Goal: Information Seeking & Learning: Learn about a topic

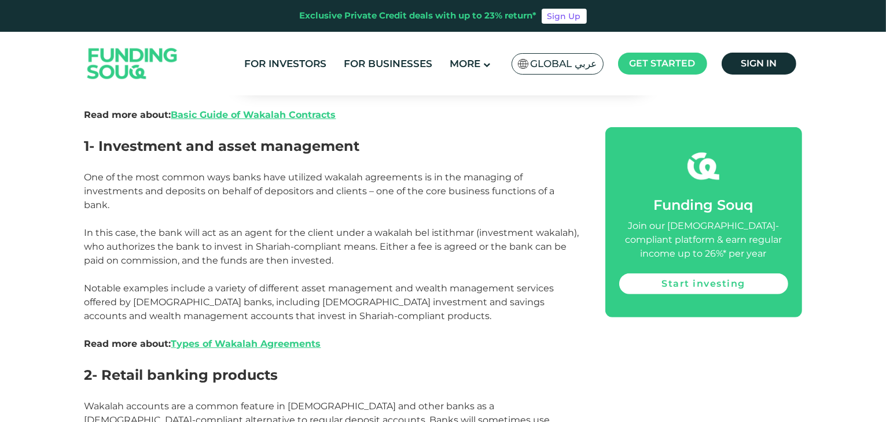
scroll to position [612, 0]
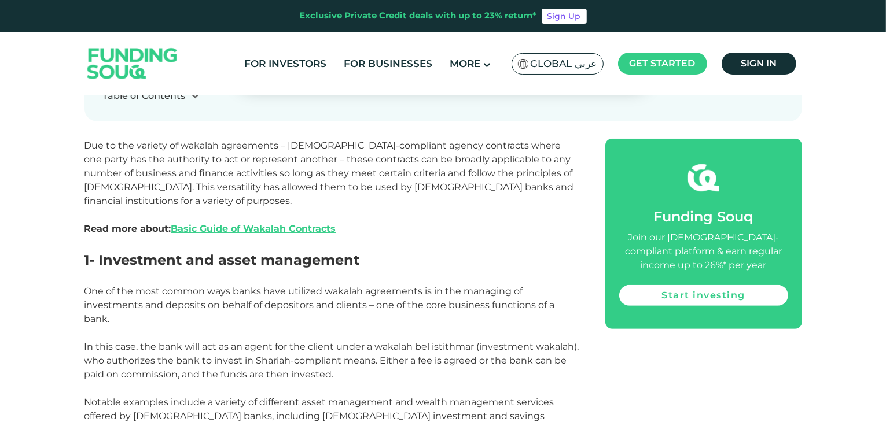
scroll to position [499, 0]
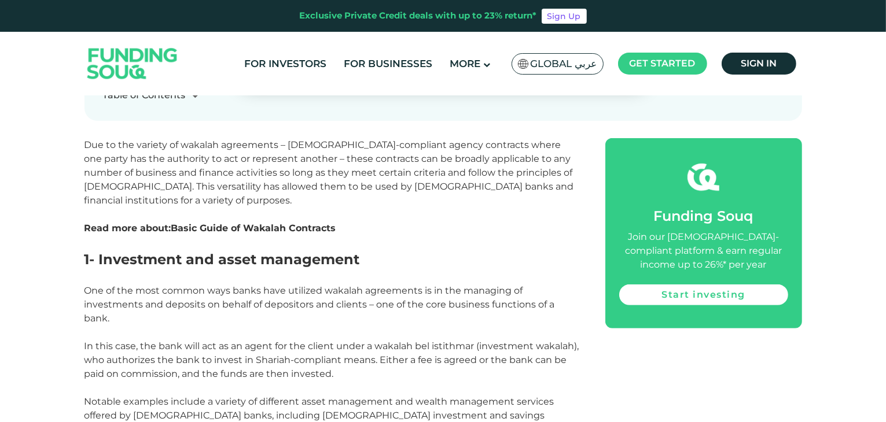
click at [266, 229] on link "Basic Guide of Wakalah Contracts" at bounding box center [253, 228] width 165 height 11
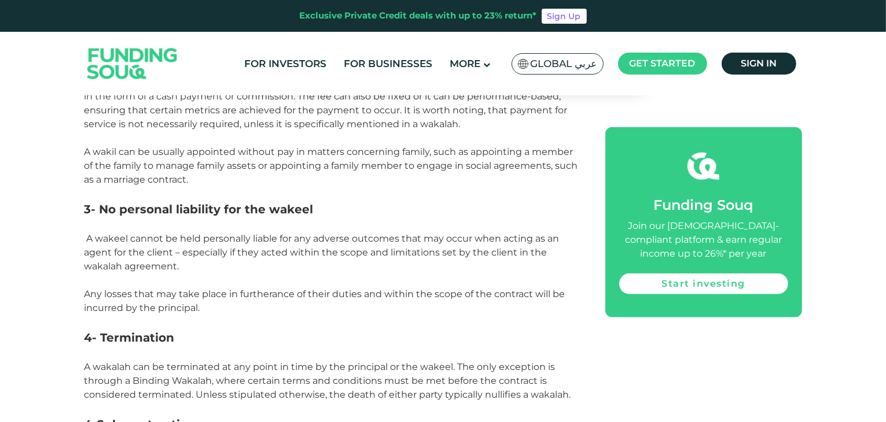
scroll to position [1075, 0]
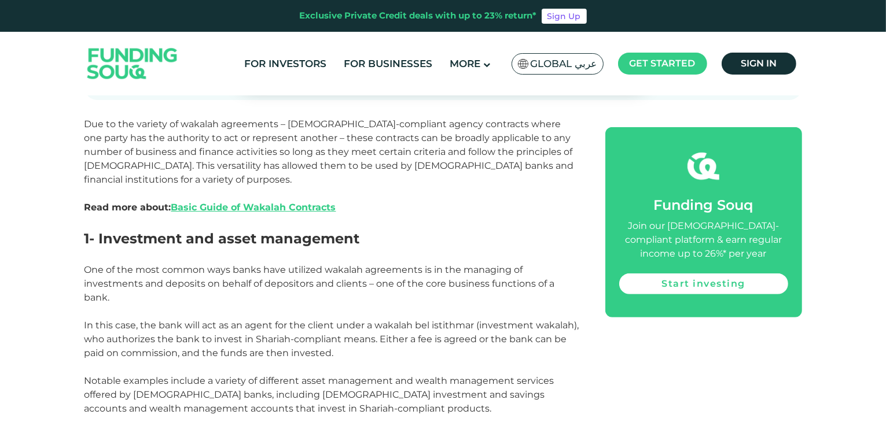
scroll to position [515, 0]
